Goal: Task Accomplishment & Management: Use online tool/utility

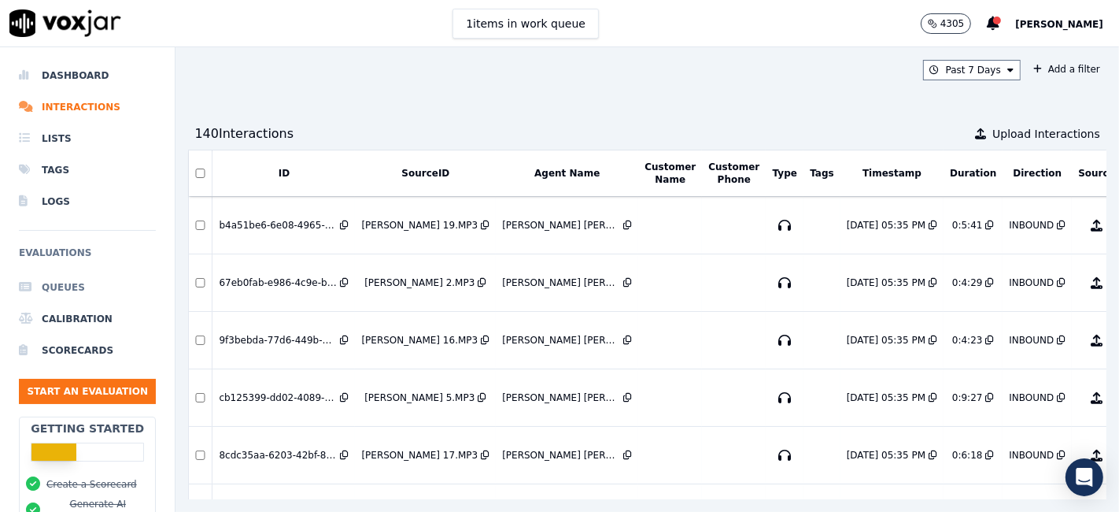
click at [63, 283] on li "Queues" at bounding box center [87, 287] width 137 height 31
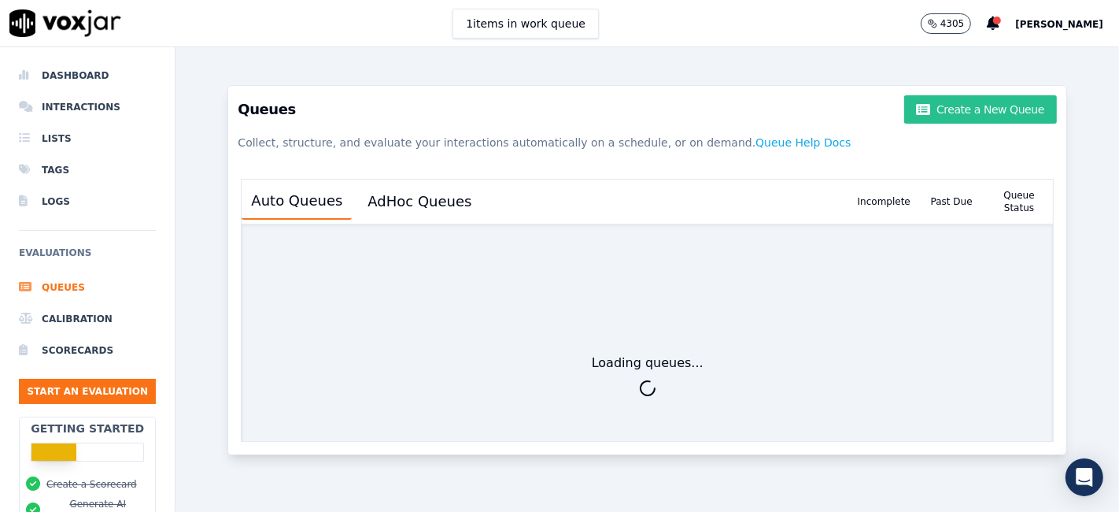
click at [946, 99] on button "Create a New Queue" at bounding box center [980, 109] width 153 height 28
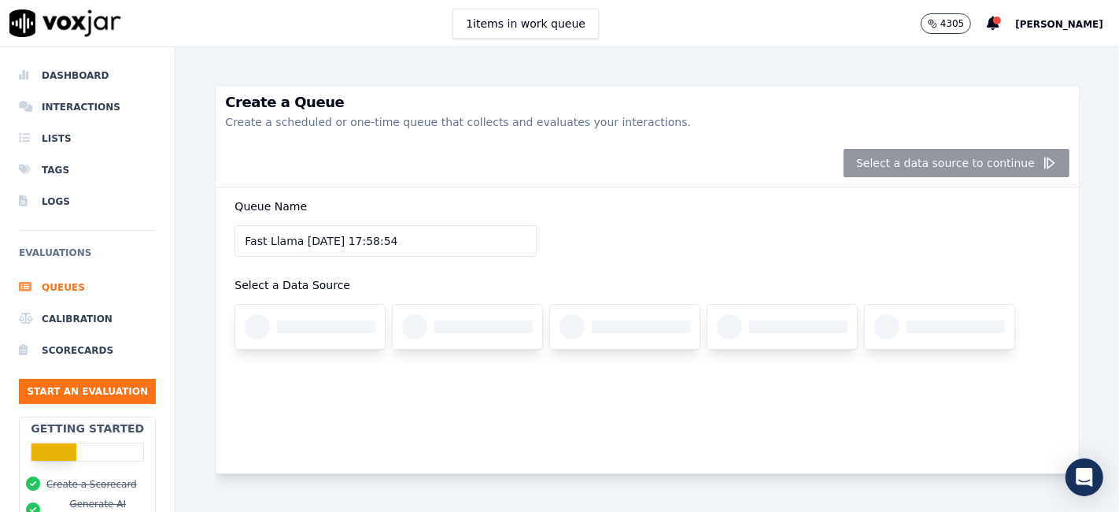
click at [623, 246] on div "Queue Name Fast Llama 2/9/2025, 17:58:54 Select a Data Source" at bounding box center [647, 282] width 845 height 190
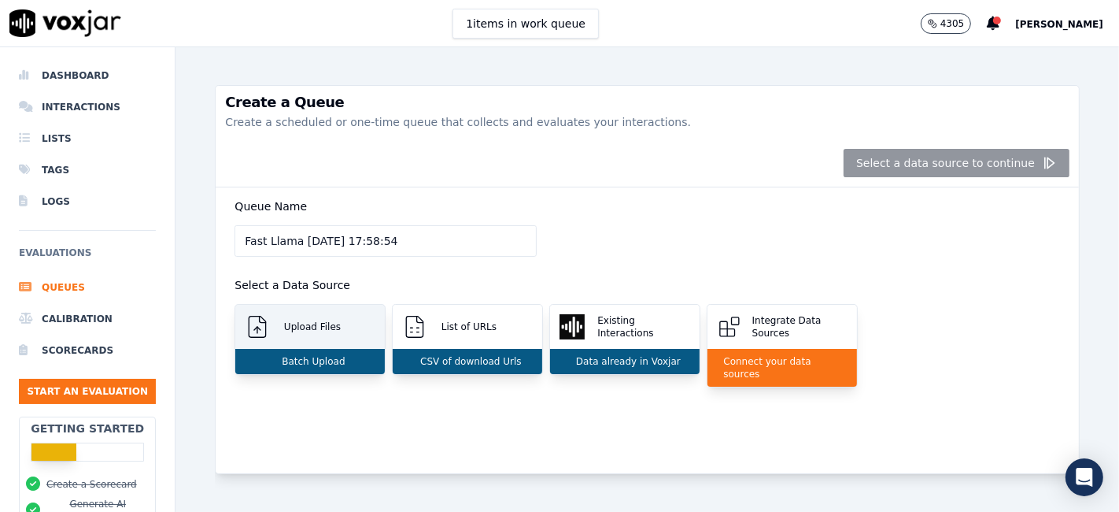
click at [315, 352] on div "Batch Upload" at bounding box center [310, 361] width 150 height 25
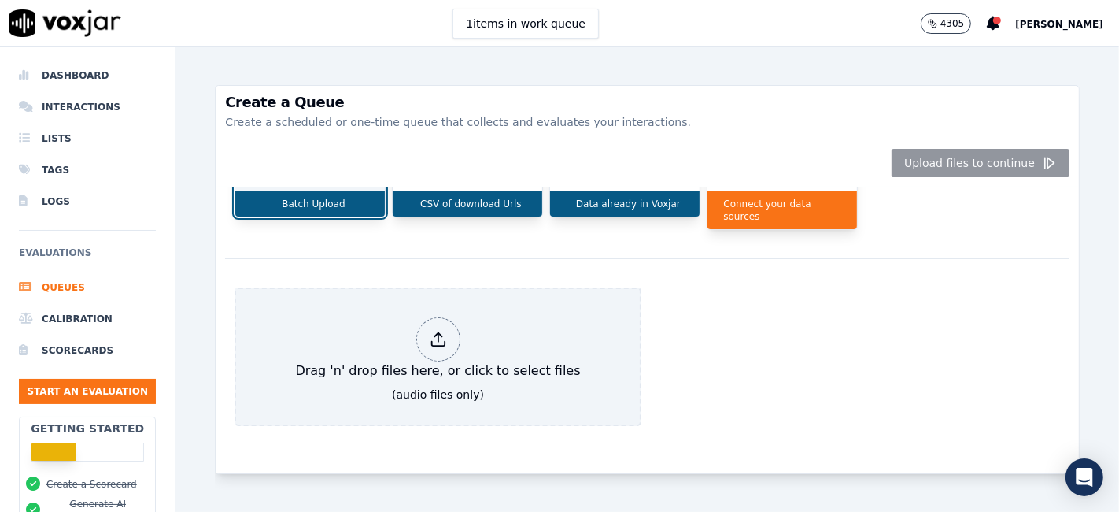
scroll to position [183, 0]
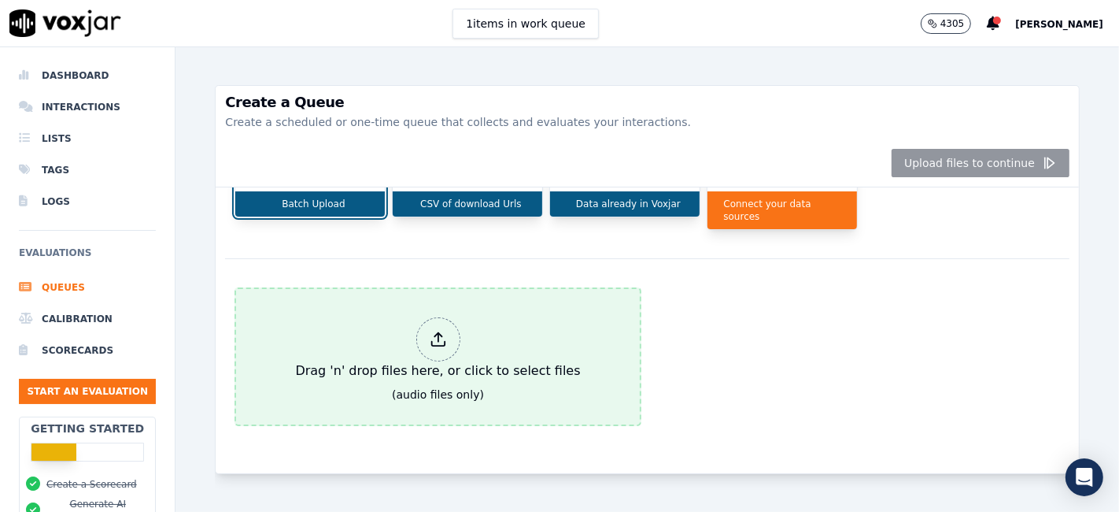
click at [411, 328] on div "Drag 'n' drop files here, or click to select files" at bounding box center [438, 349] width 298 height 76
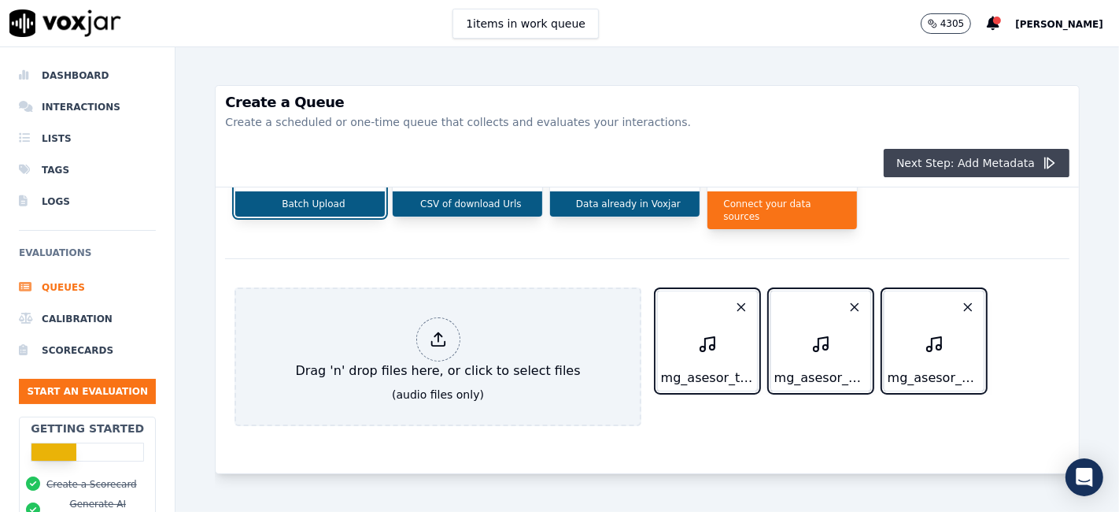
click at [986, 167] on button "Next Step: Add Metadata" at bounding box center [977, 163] width 186 height 28
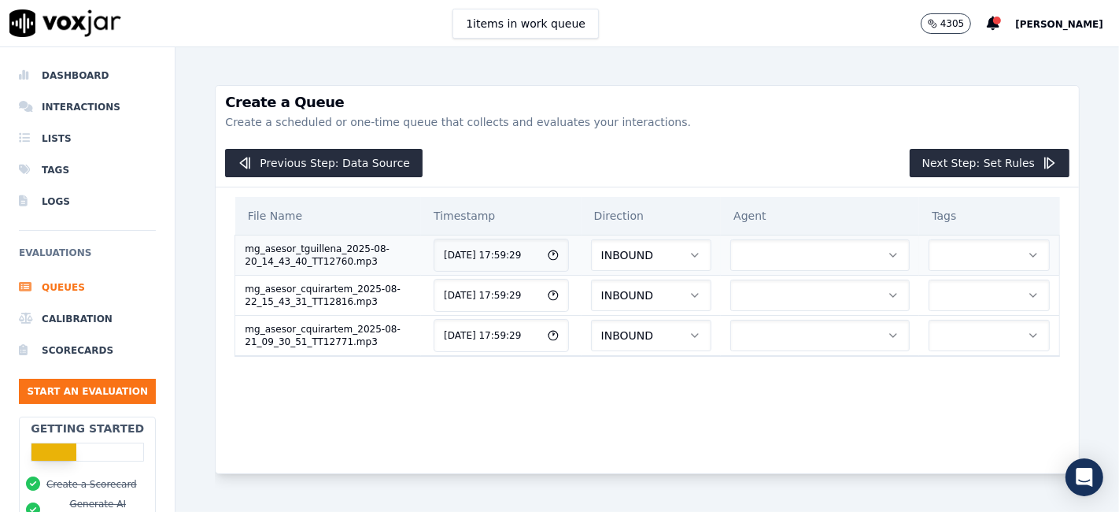
click at [782, 251] on button "button" at bounding box center [819, 254] width 179 height 31
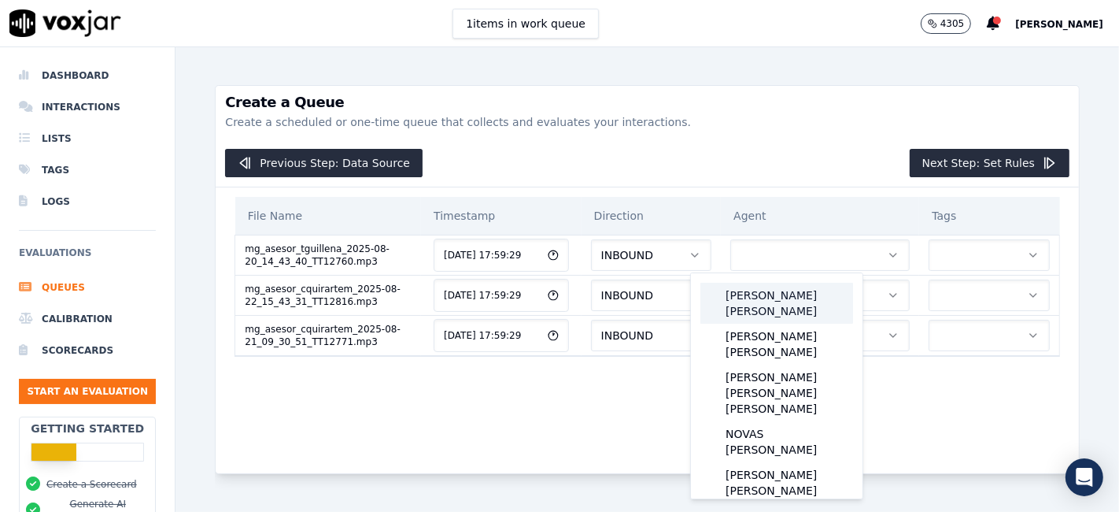
click at [794, 295] on div "GUILLEN ARENAS THAMIS ARIEL" at bounding box center [777, 303] width 153 height 41
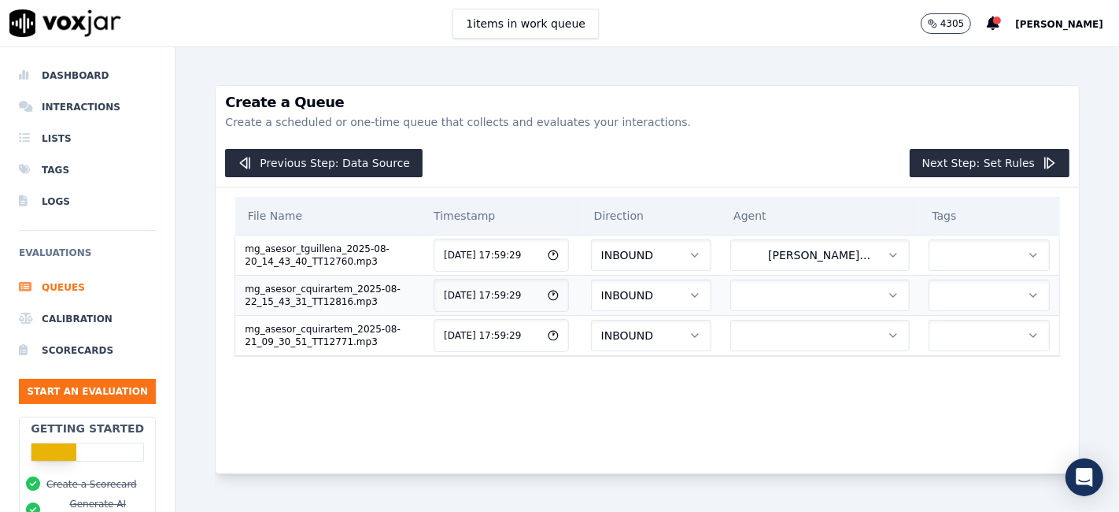
click at [794, 286] on button "button" at bounding box center [819, 294] width 179 height 31
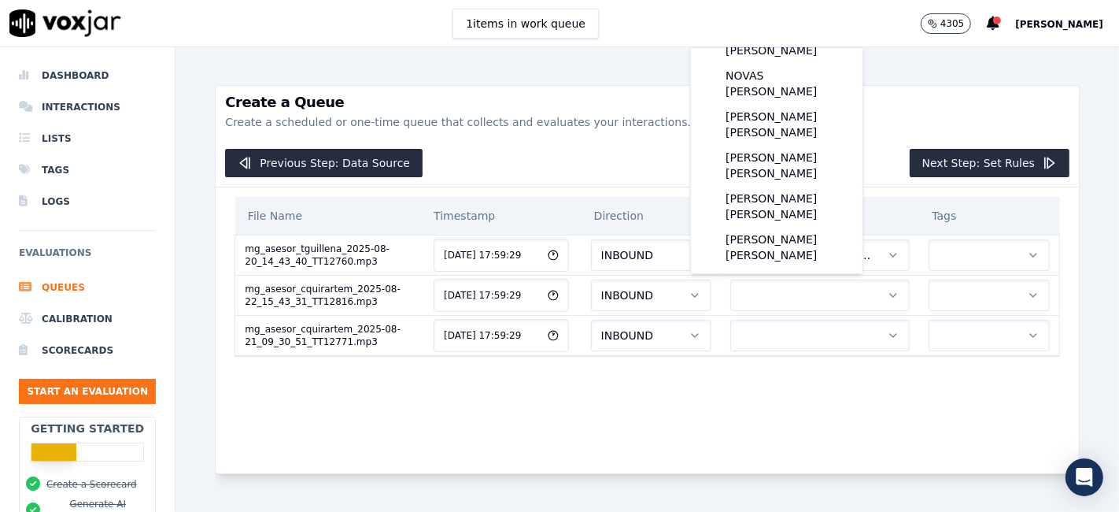
scroll to position [141, 0]
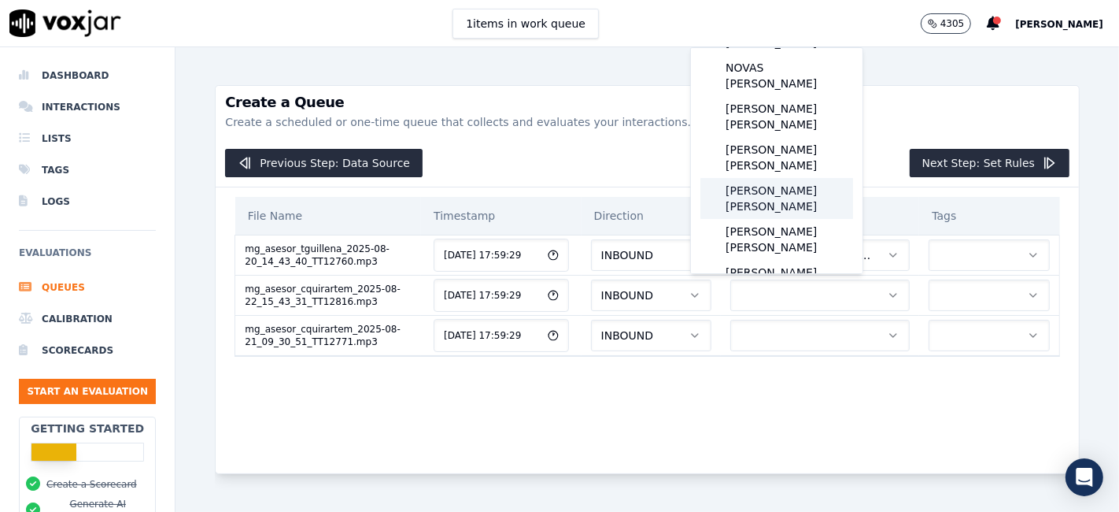
click at [820, 178] on div "QUIRARTE MARTINEZ CÉSAR" at bounding box center [777, 198] width 153 height 41
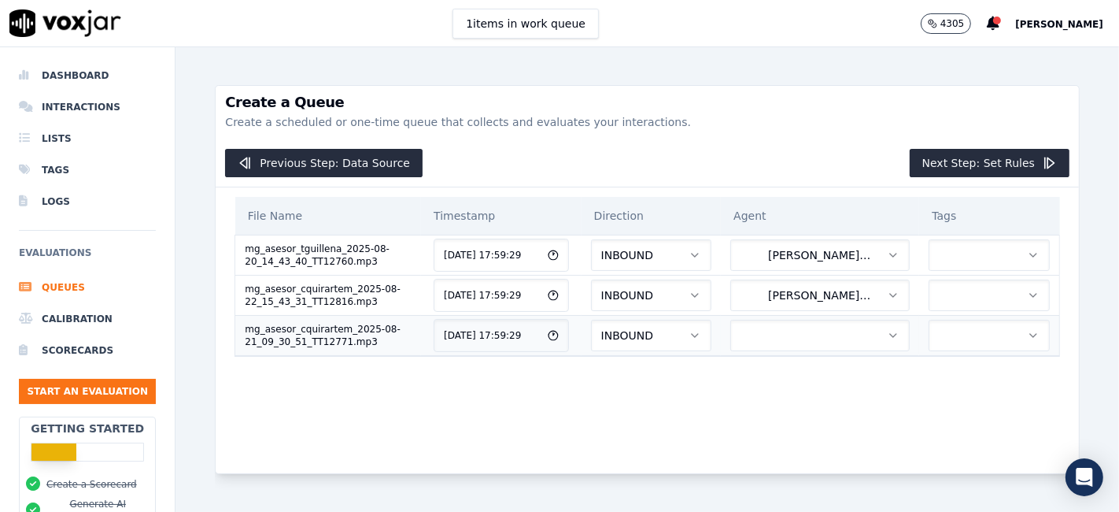
click at [834, 329] on button "button" at bounding box center [819, 335] width 179 height 31
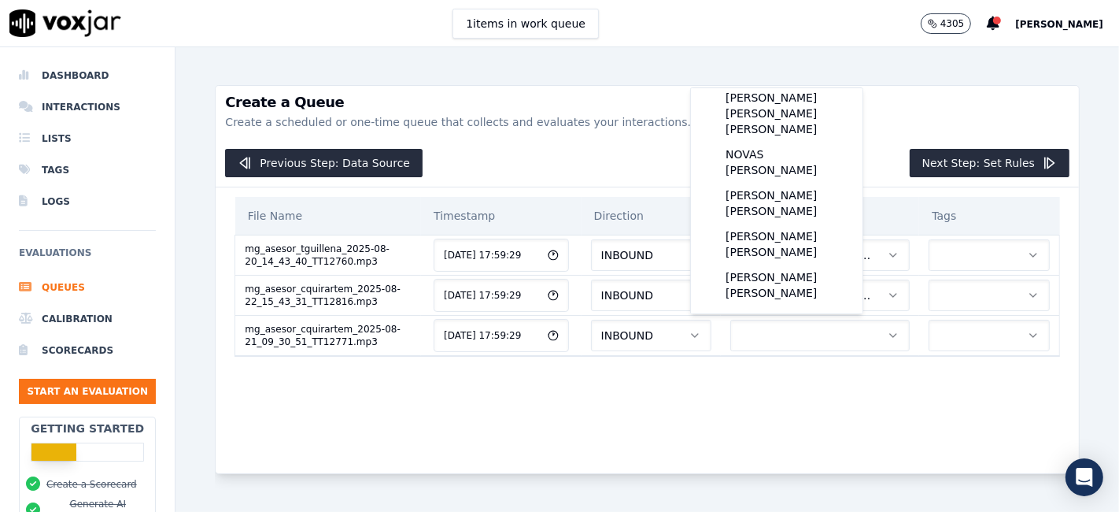
scroll to position [2, 0]
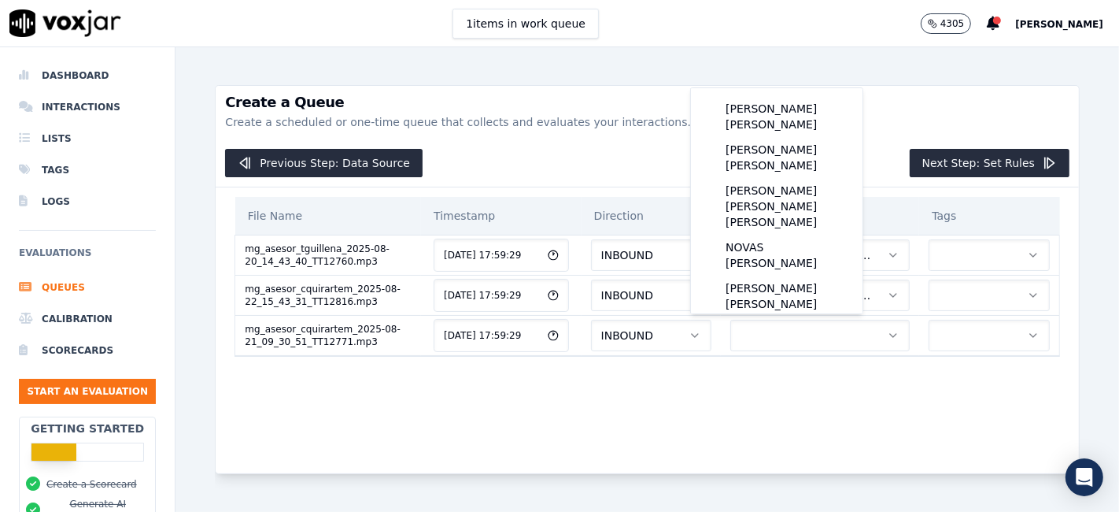
click at [778, 388] on div "File Name Timestamp Direction Agent Tags mg_asesor_tguillena_2025-08-20_14_43_4…" at bounding box center [647, 317] width 845 height 261
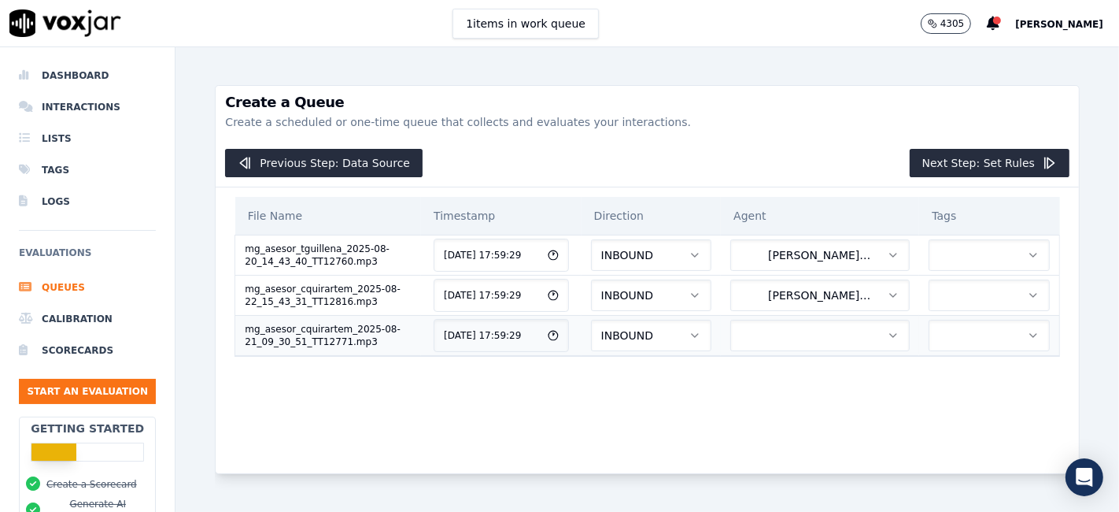
click at [890, 334] on icon "button" at bounding box center [893, 335] width 6 height 3
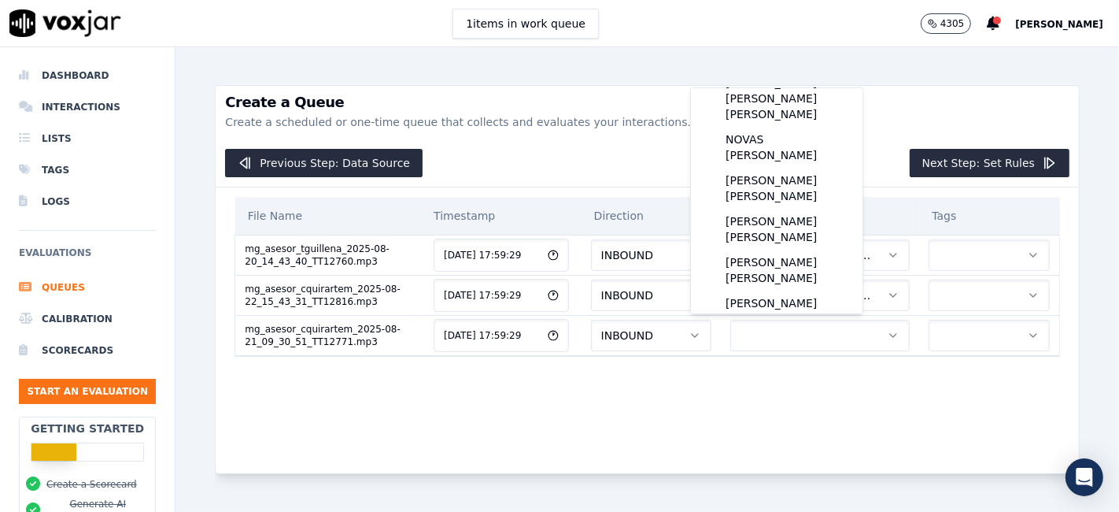
scroll to position [110, 0]
click at [798, 249] on div "QUIRARTE MARTINEZ CÉSAR" at bounding box center [777, 269] width 153 height 41
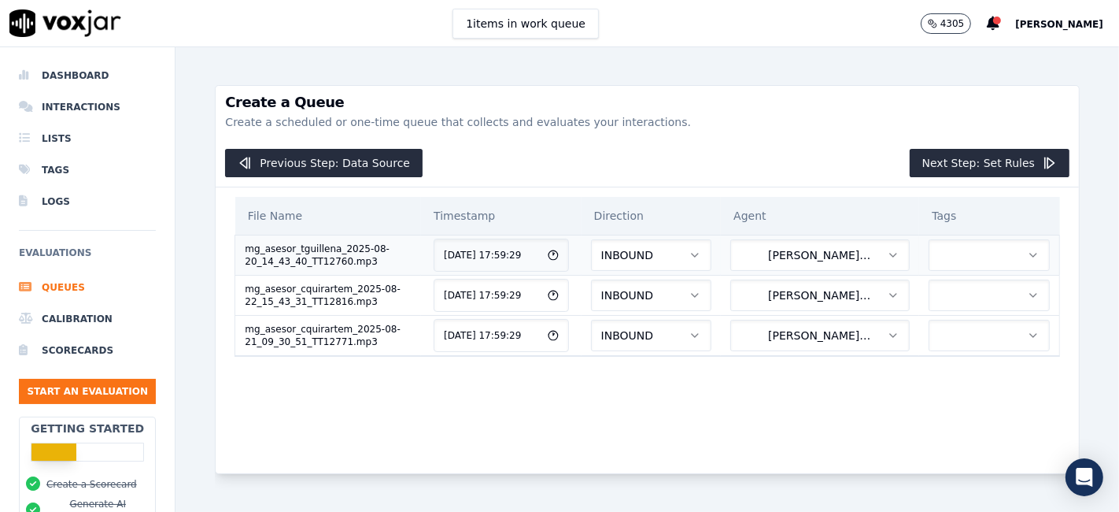
click at [1030, 253] on icon "button" at bounding box center [1033, 254] width 6 height 3
click at [1037, 293] on div "File Name Timestamp Direction Agent Tags mg_asesor_tguillena_2025-08-20_14_43_4…" at bounding box center [647, 330] width 863 height 286
click at [1011, 165] on button "Next Step: Set Rules" at bounding box center [990, 163] width 160 height 28
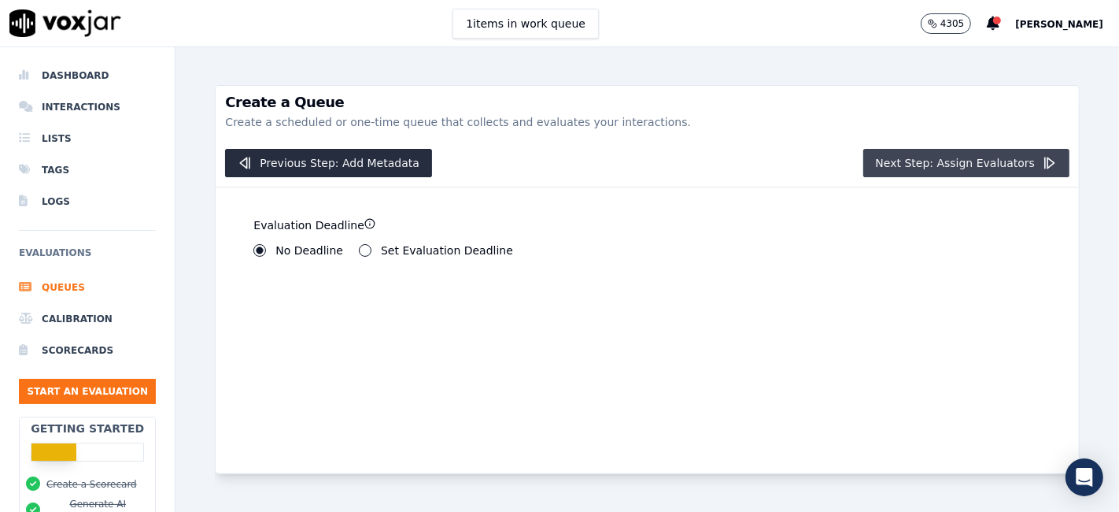
click at [952, 165] on button "Next Step: Assign Evaluators" at bounding box center [966, 163] width 207 height 28
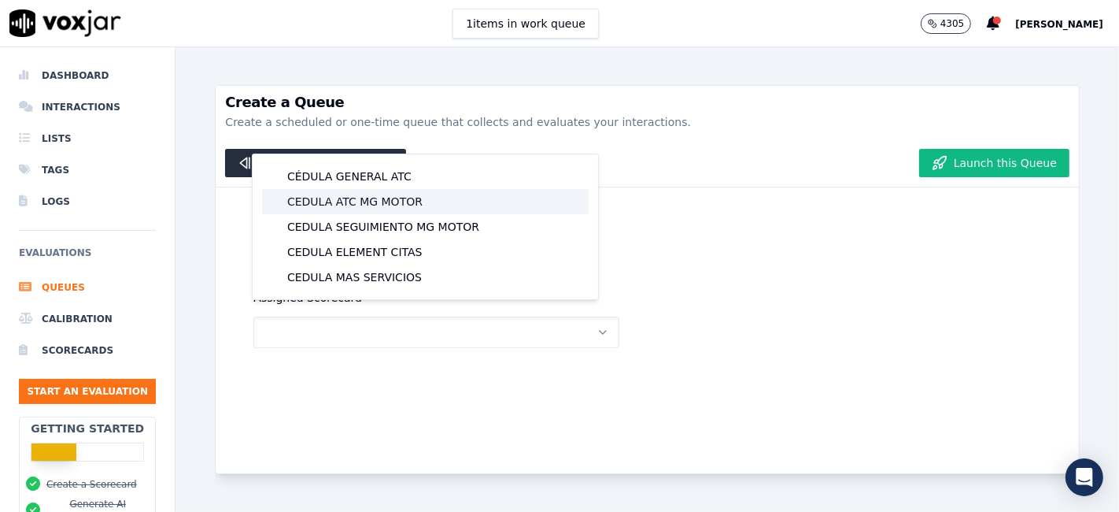
click at [390, 205] on div "CEDULA ATC MG MOTOR" at bounding box center [425, 201] width 327 height 25
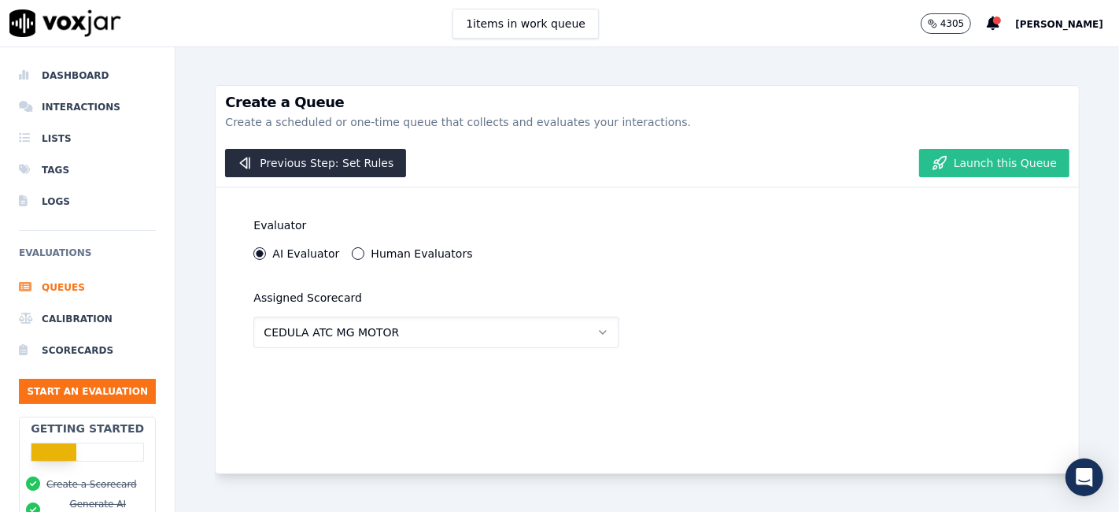
click at [962, 165] on button "Launch this Queue" at bounding box center [994, 163] width 150 height 28
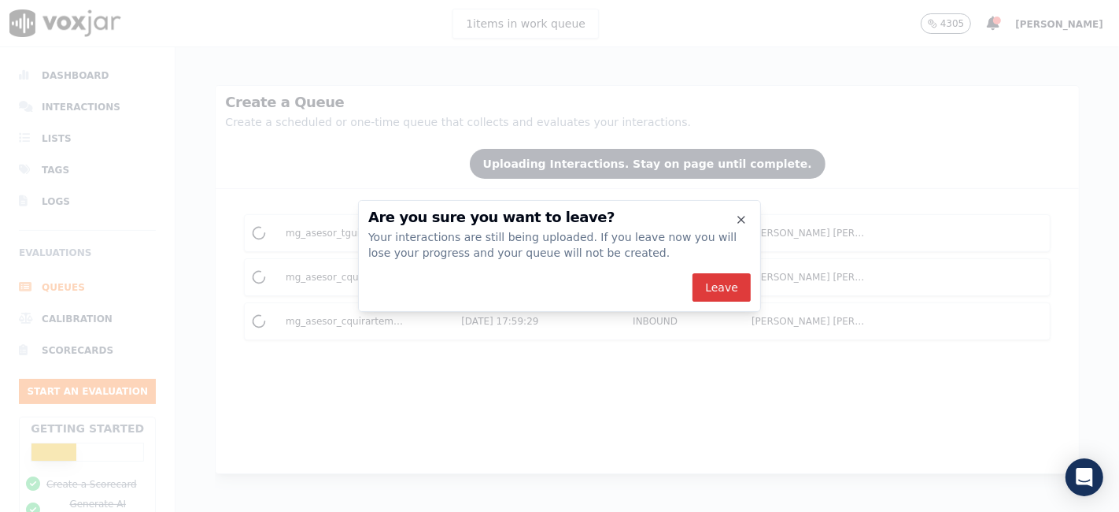
click at [717, 286] on button "Leave" at bounding box center [722, 287] width 58 height 28
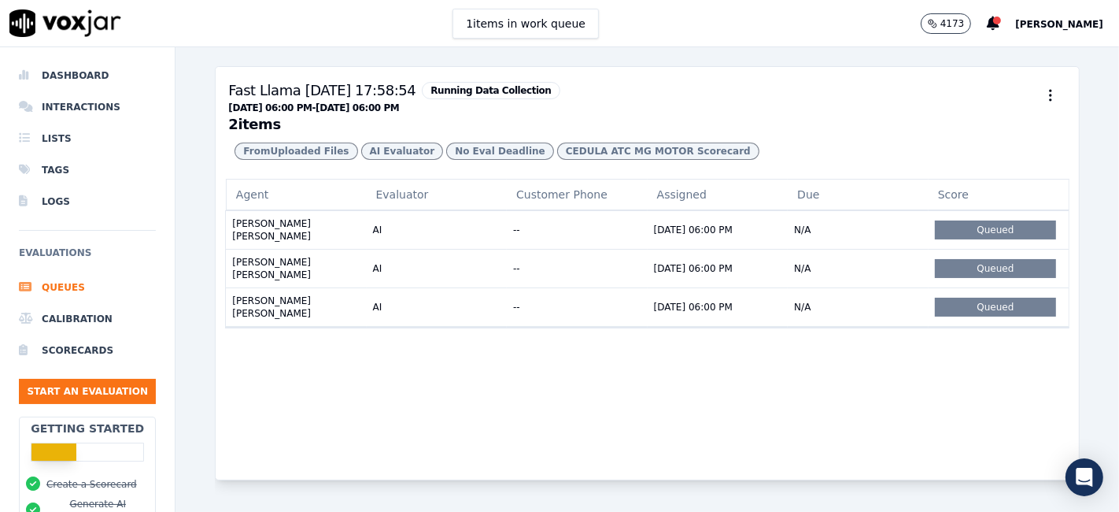
click at [969, 120] on h3 "Fast Llama 2/9/2025, 17:58:54 Running Data Collection 09/01/2025 06:00 PM - 09/…" at bounding box center [647, 105] width 838 height 52
